Goal: Task Accomplishment & Management: Use online tool/utility

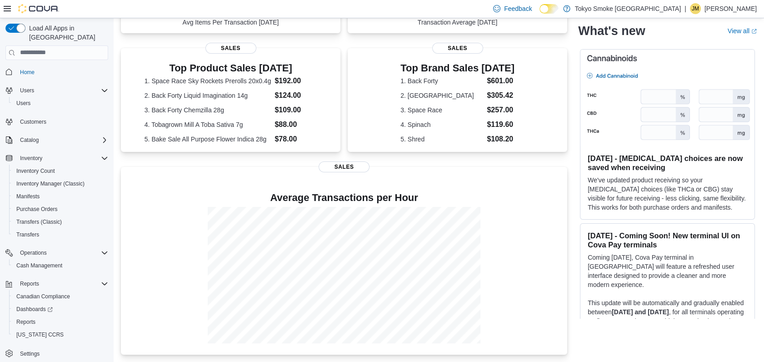
scroll to position [177, 0]
click at [52, 262] on span "Cash Management" at bounding box center [39, 265] width 46 height 7
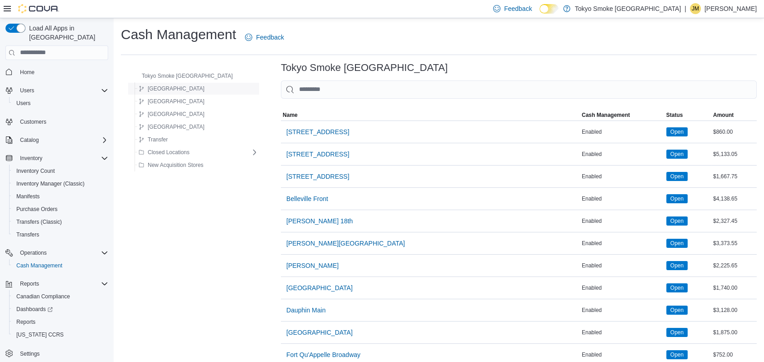
click at [205, 88] on div "[GEOGRAPHIC_DATA]" at bounding box center [196, 88] width 123 height 11
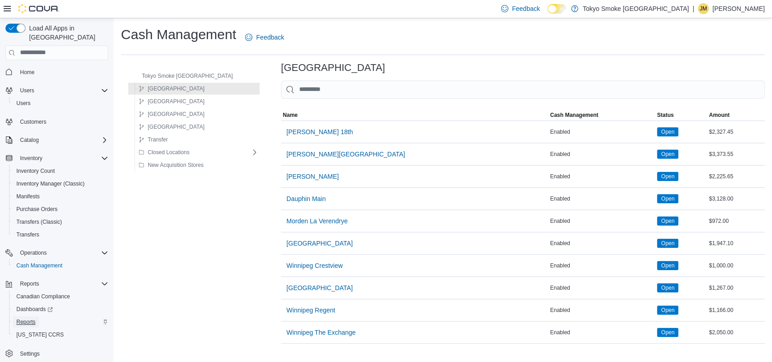
click at [39, 316] on link "Reports" at bounding box center [26, 321] width 26 height 11
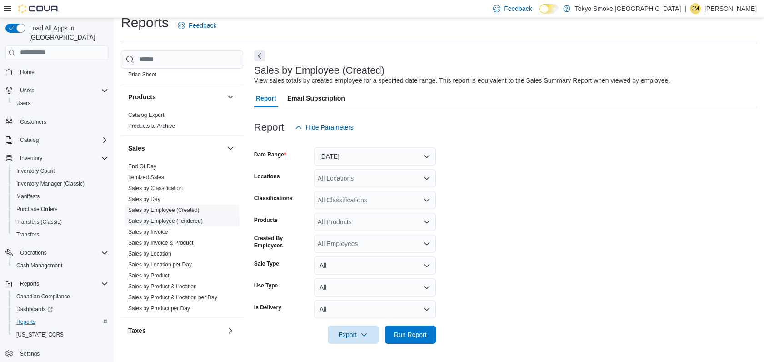
scroll to position [441, 0]
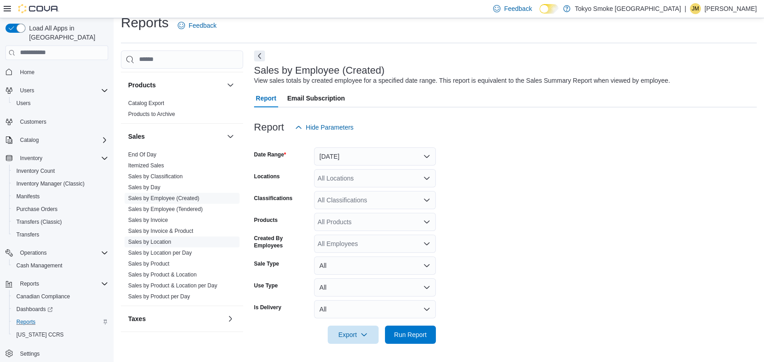
click at [155, 239] on link "Sales by Location" at bounding box center [149, 242] width 43 height 6
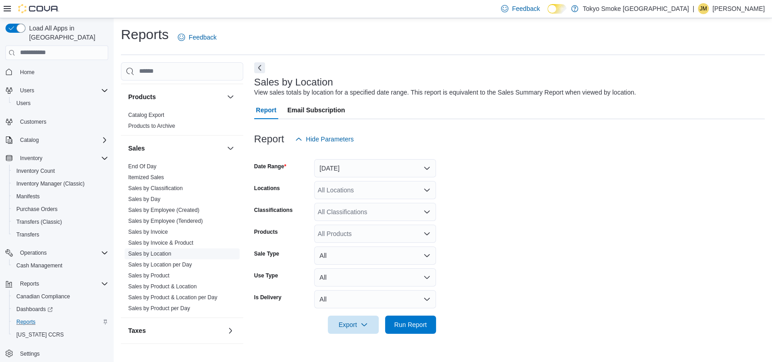
click at [159, 251] on link "Sales by Location" at bounding box center [149, 254] width 43 height 6
click at [424, 165] on button "[DATE]" at bounding box center [375, 168] width 122 height 18
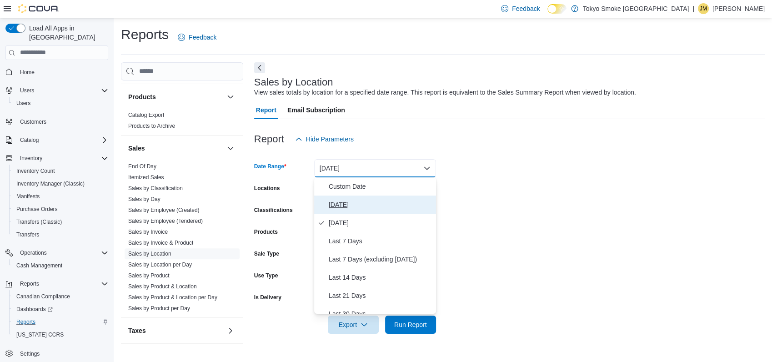
click at [335, 201] on span "[DATE]" at bounding box center [381, 204] width 104 height 11
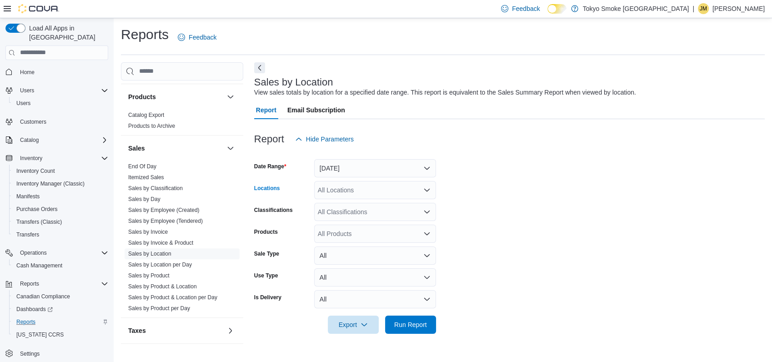
click at [425, 188] on icon "Open list of options" at bounding box center [426, 189] width 7 height 7
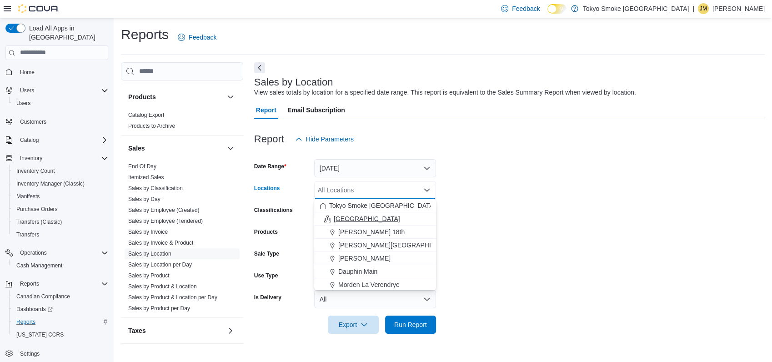
click at [346, 218] on span "[GEOGRAPHIC_DATA]" at bounding box center [367, 218] width 66 height 9
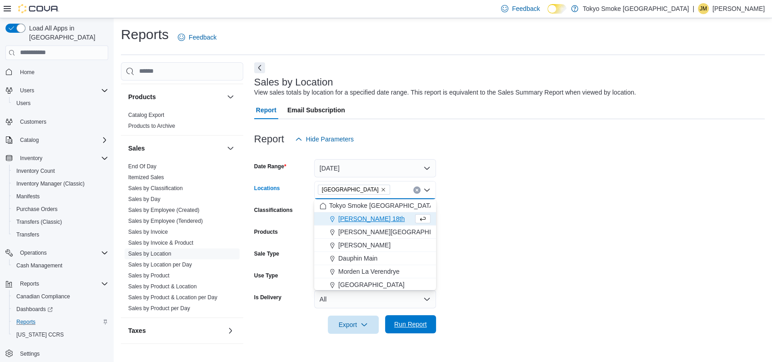
click at [427, 331] on span "Run Report" at bounding box center [411, 324] width 40 height 18
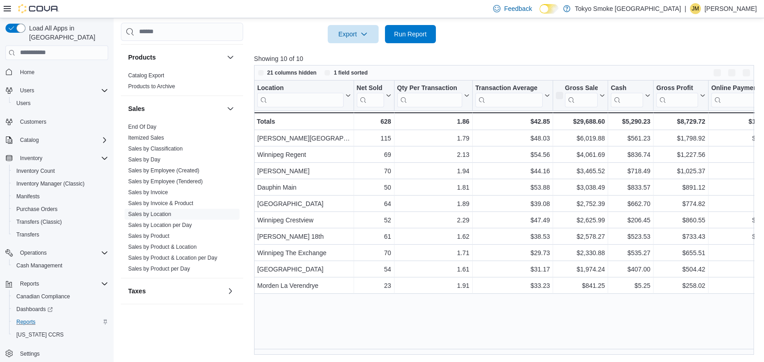
scroll to position [291, 0]
click at [410, 33] on span "Run Report" at bounding box center [410, 33] width 33 height 9
click at [417, 30] on span "Run Report" at bounding box center [410, 33] width 33 height 9
click at [412, 31] on span "Run Report" at bounding box center [410, 33] width 33 height 9
click at [193, 179] on link "Sales by Employee (Tendered)" at bounding box center [165, 181] width 75 height 6
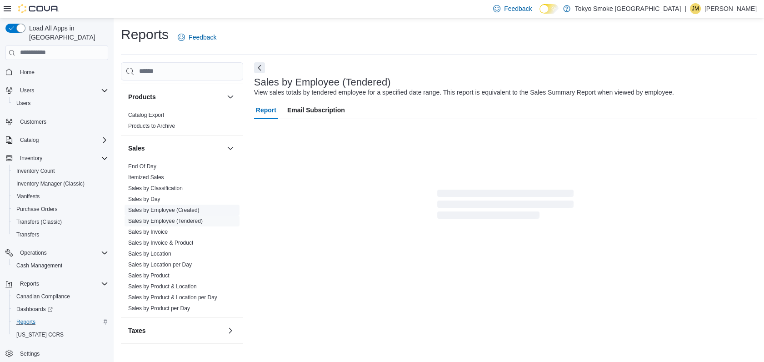
scroll to position [12, 0]
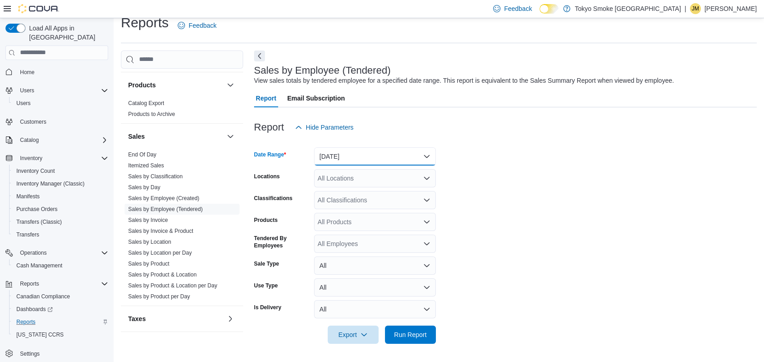
click at [428, 153] on button "[DATE]" at bounding box center [375, 156] width 122 height 18
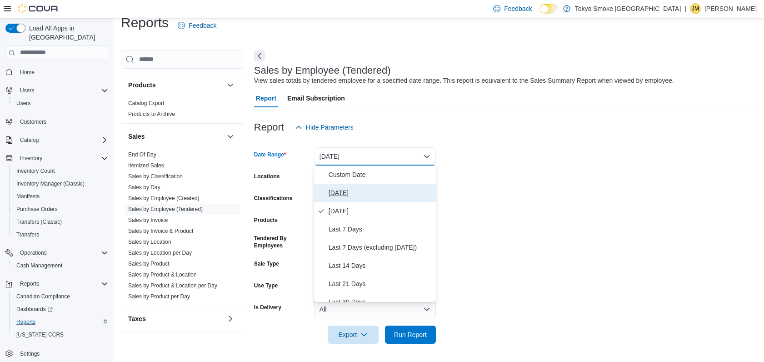
click at [345, 188] on span "[DATE]" at bounding box center [381, 192] width 104 height 11
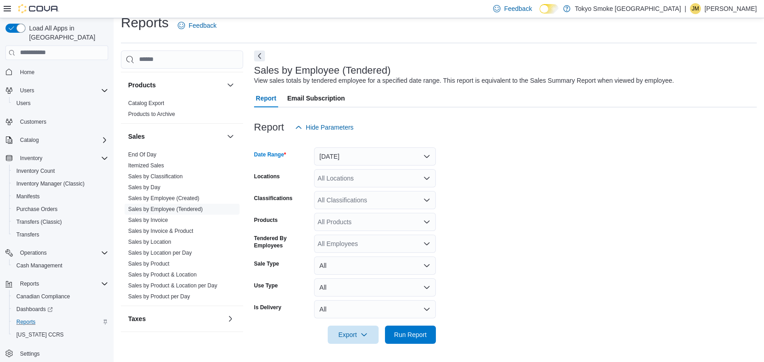
click at [428, 174] on div "All Locations" at bounding box center [375, 178] width 122 height 18
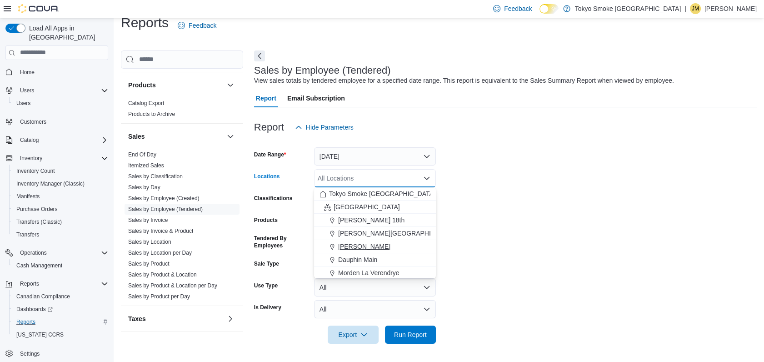
click at [367, 244] on span "[PERSON_NAME]" at bounding box center [364, 246] width 52 height 9
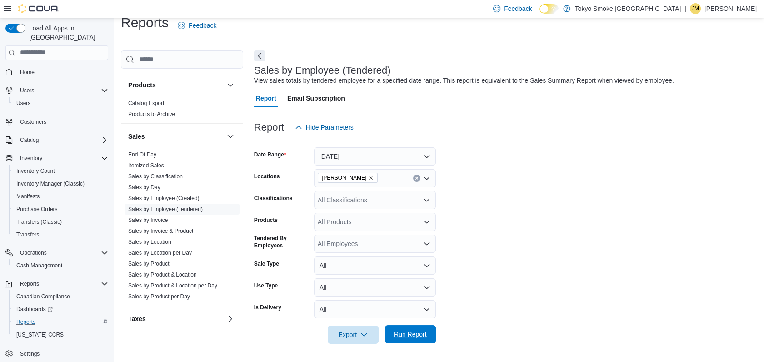
click at [417, 335] on span "Run Report" at bounding box center [410, 334] width 33 height 9
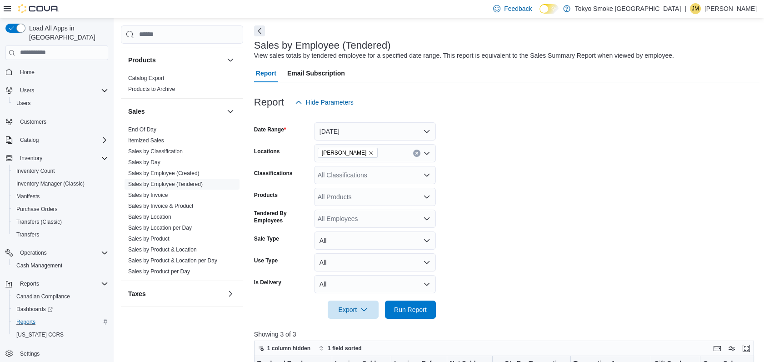
scroll to position [12, 0]
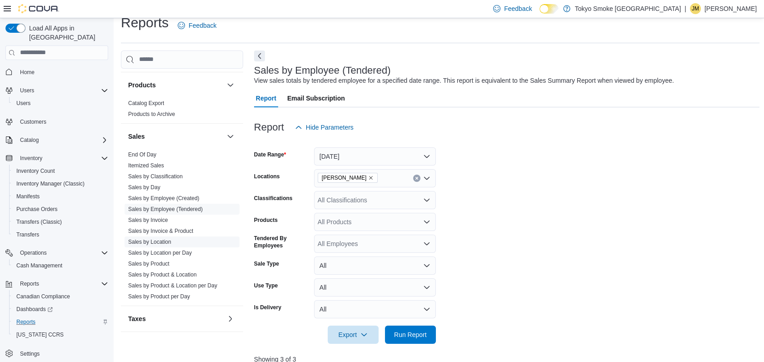
click at [145, 241] on link "Sales by Location" at bounding box center [149, 242] width 43 height 6
click at [145, 234] on link "Sales by Invoice & Product" at bounding box center [160, 231] width 65 height 6
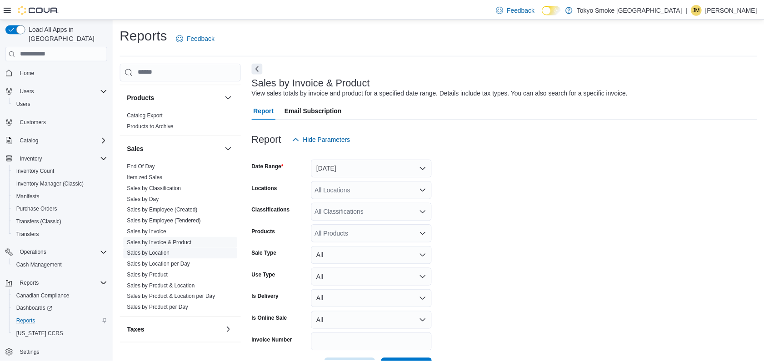
scroll to position [21, 0]
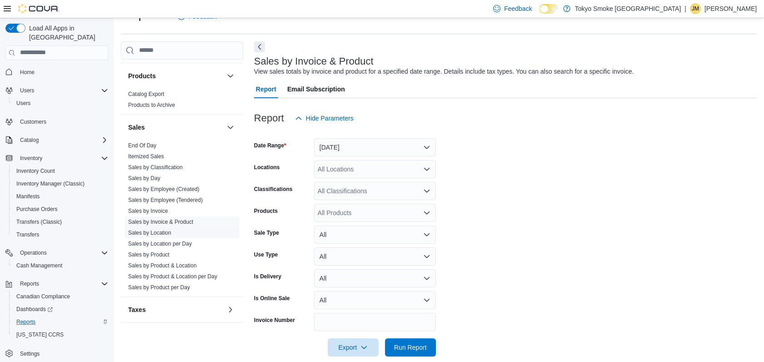
click at [155, 233] on link "Sales by Location" at bounding box center [149, 233] width 43 height 6
click at [155, 214] on link "Sales by Invoice" at bounding box center [148, 211] width 40 height 6
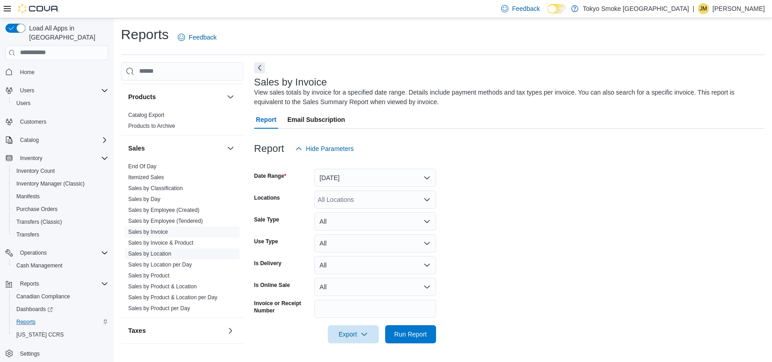
click at [164, 254] on link "Sales by Location" at bounding box center [149, 254] width 43 height 6
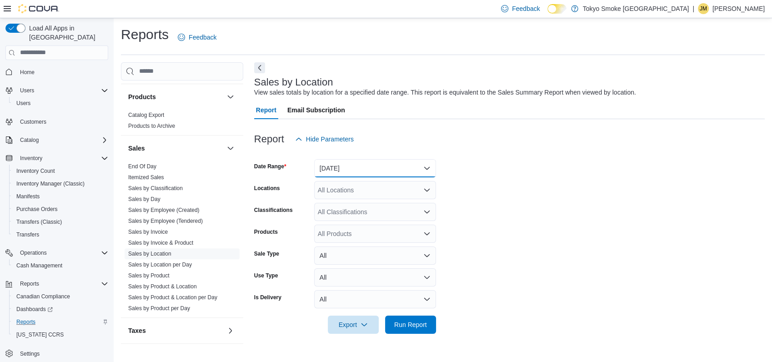
click at [430, 164] on button "[DATE]" at bounding box center [375, 168] width 122 height 18
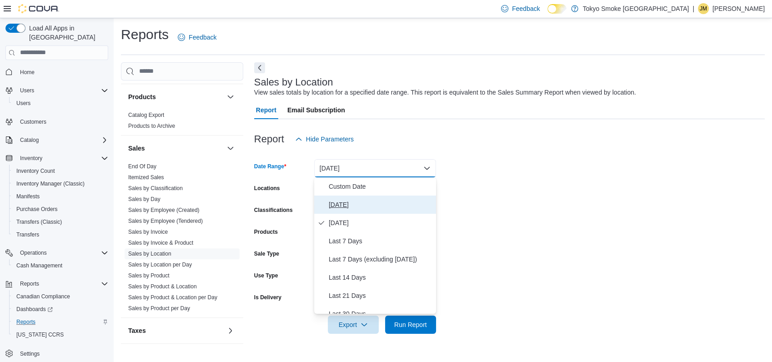
click at [342, 206] on span "[DATE]" at bounding box center [381, 204] width 104 height 11
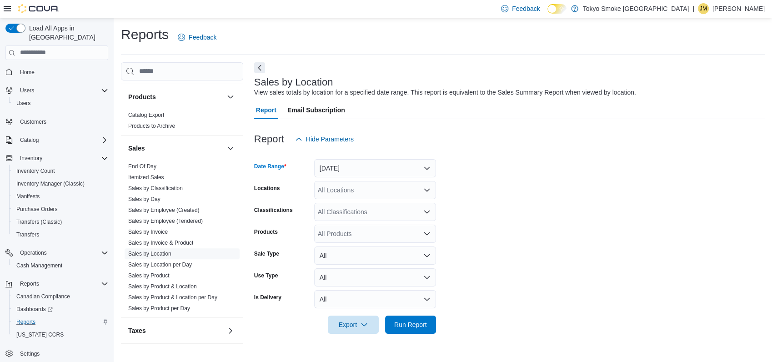
click at [428, 190] on icon "Open list of options" at bounding box center [426, 190] width 5 height 3
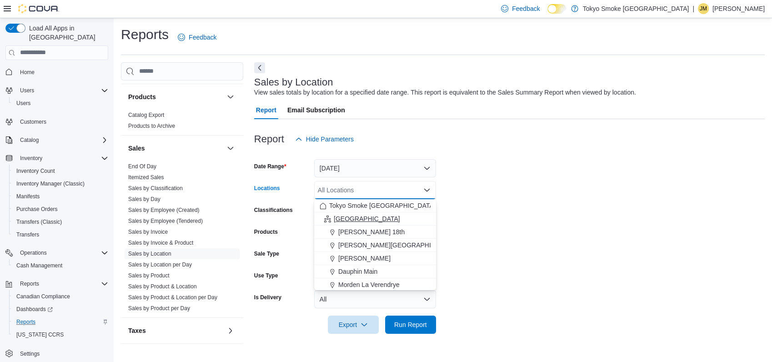
click at [347, 219] on span "[GEOGRAPHIC_DATA]" at bounding box center [367, 218] width 66 height 9
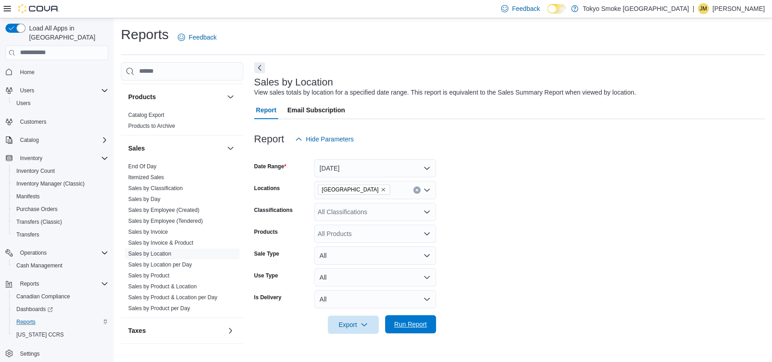
click at [416, 322] on span "Run Report" at bounding box center [410, 324] width 33 height 9
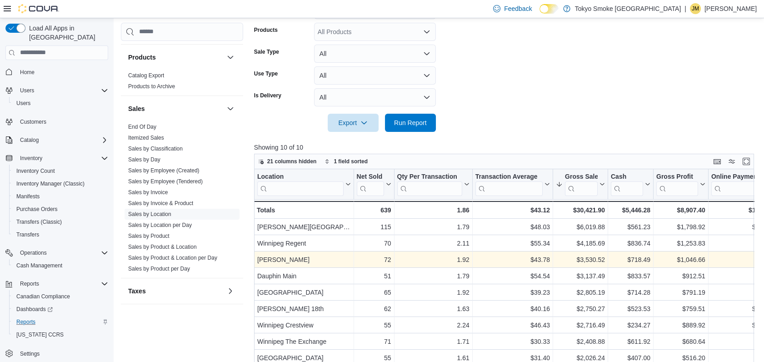
scroll to position [291, 0]
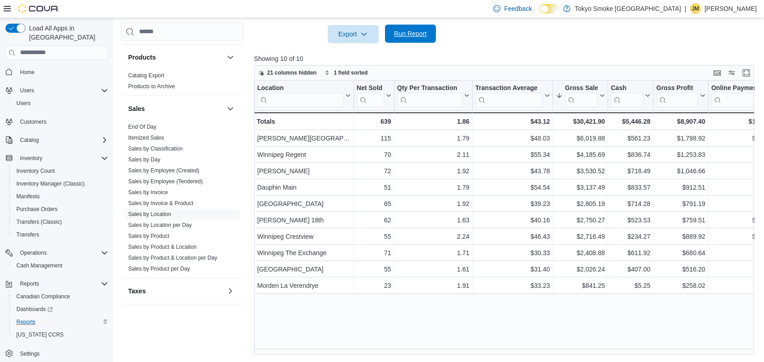
click at [407, 29] on span "Run Report" at bounding box center [411, 34] width 40 height 18
click at [408, 34] on span "Run Report" at bounding box center [410, 33] width 33 height 9
click at [420, 29] on span "Run Report" at bounding box center [411, 34] width 40 height 18
